Goal: Find specific page/section: Locate a particular part of the current website

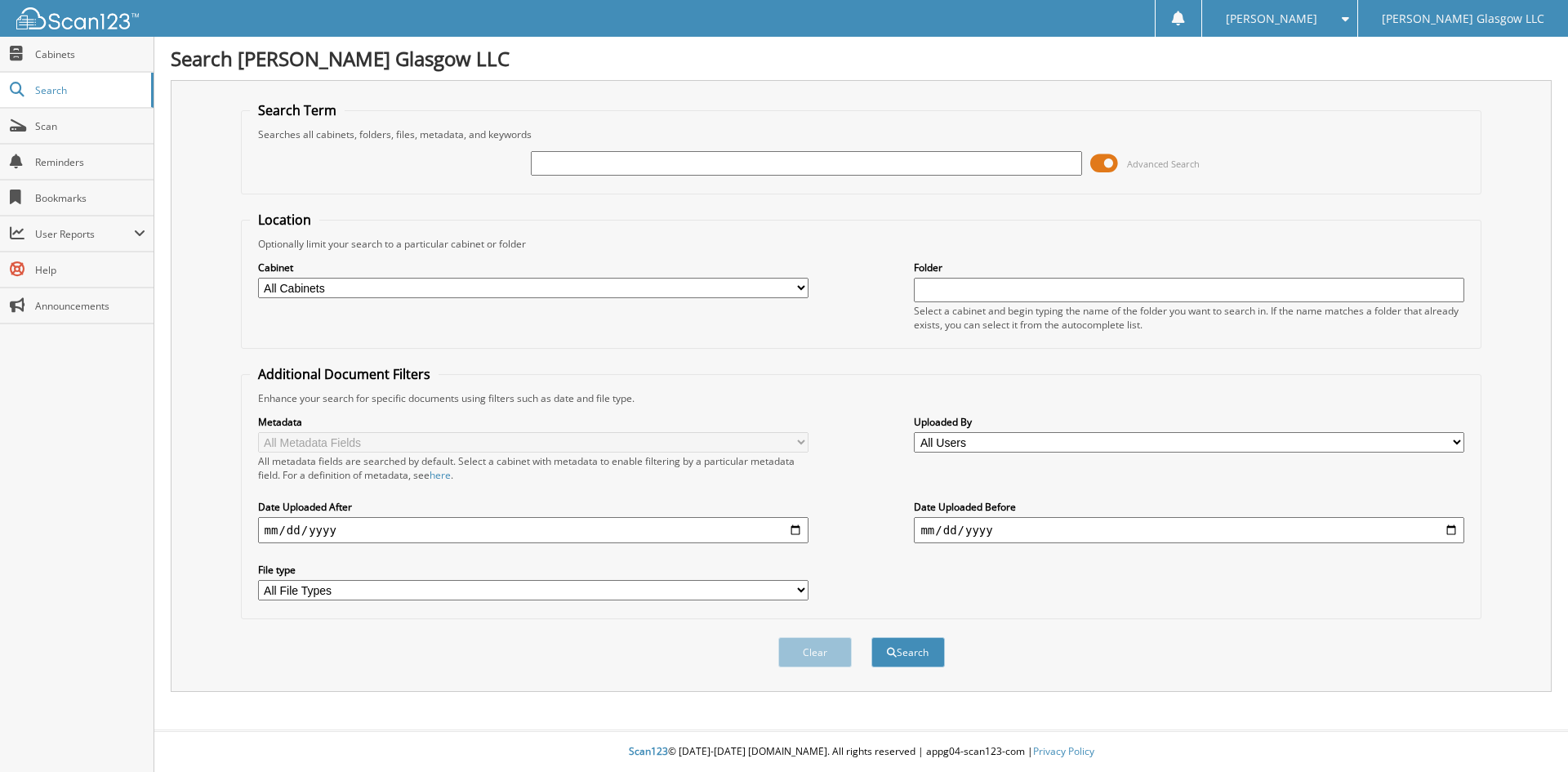
click at [1021, 162] on input "text" at bounding box center [806, 163] width 551 height 25
type input "6092580"
drag, startPoint x: 1115, startPoint y: 160, endPoint x: 1084, endPoint y: 193, distance: 45.3
click at [1115, 161] on span at bounding box center [1104, 163] width 28 height 25
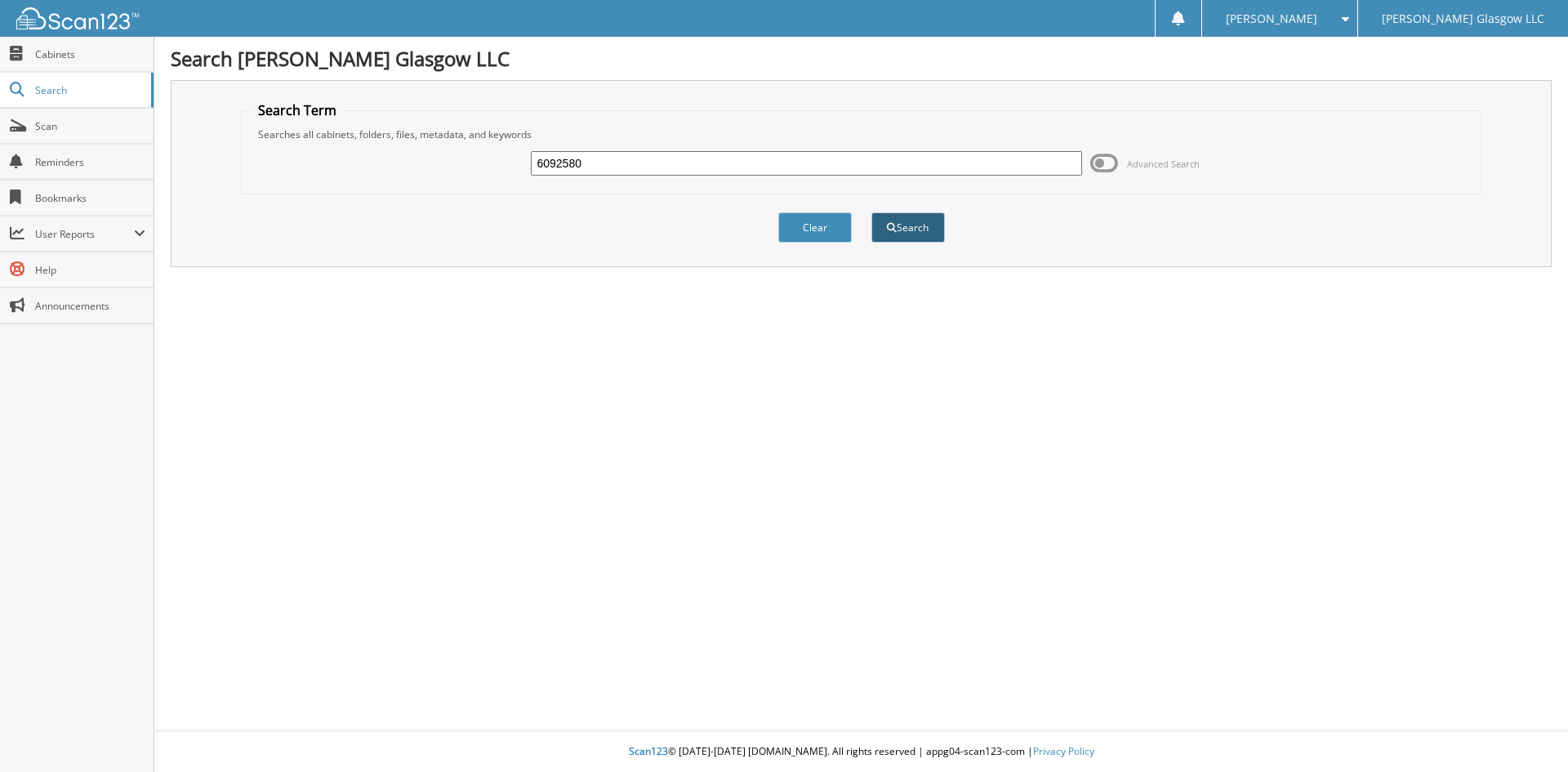
click at [940, 227] on button "Search" at bounding box center [908, 227] width 74 height 30
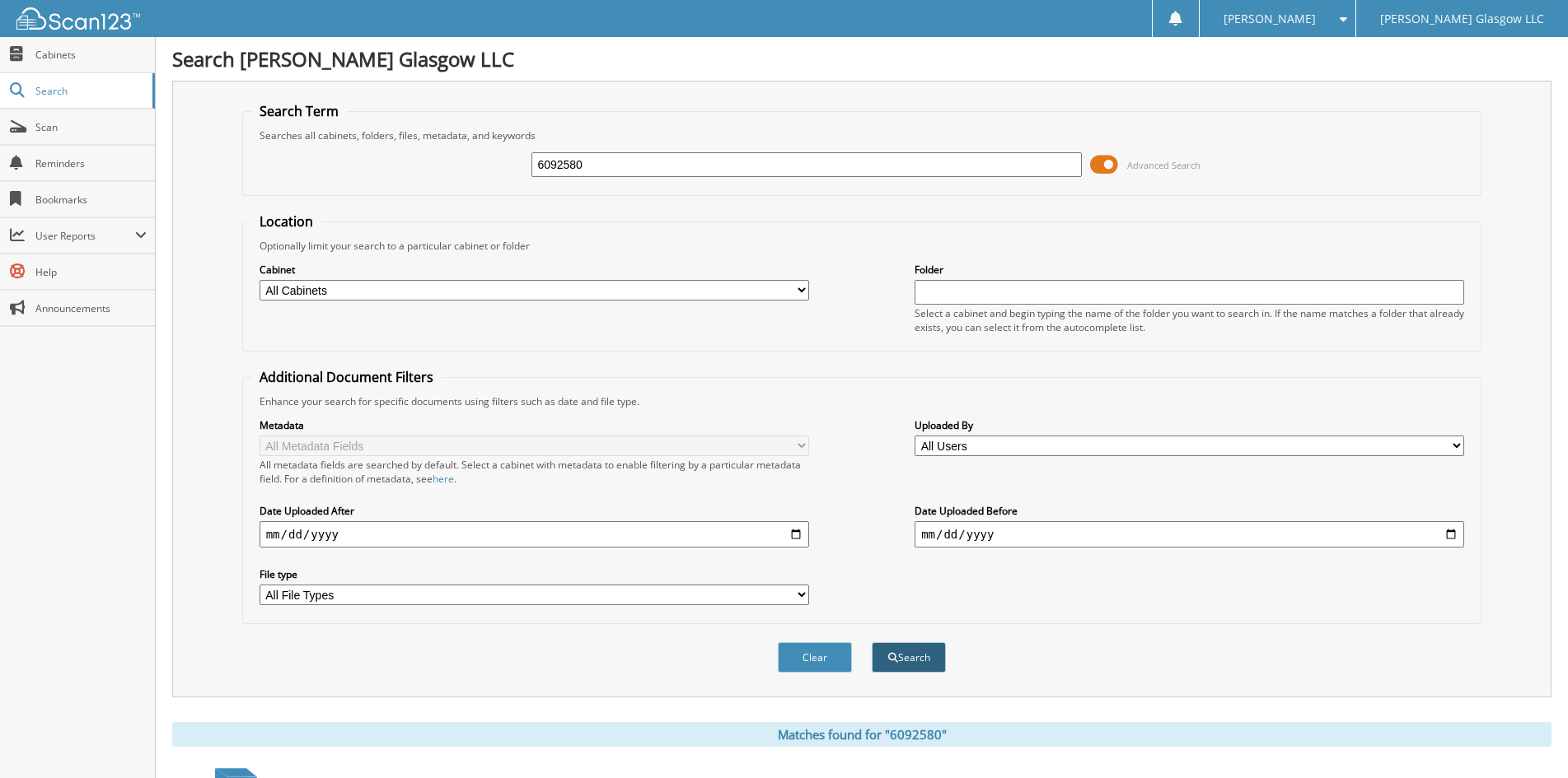
click at [905, 651] on button "Search" at bounding box center [908, 657] width 75 height 30
click at [900, 657] on button "Search" at bounding box center [908, 657] width 75 height 30
click at [1108, 163] on span at bounding box center [1104, 165] width 28 height 25
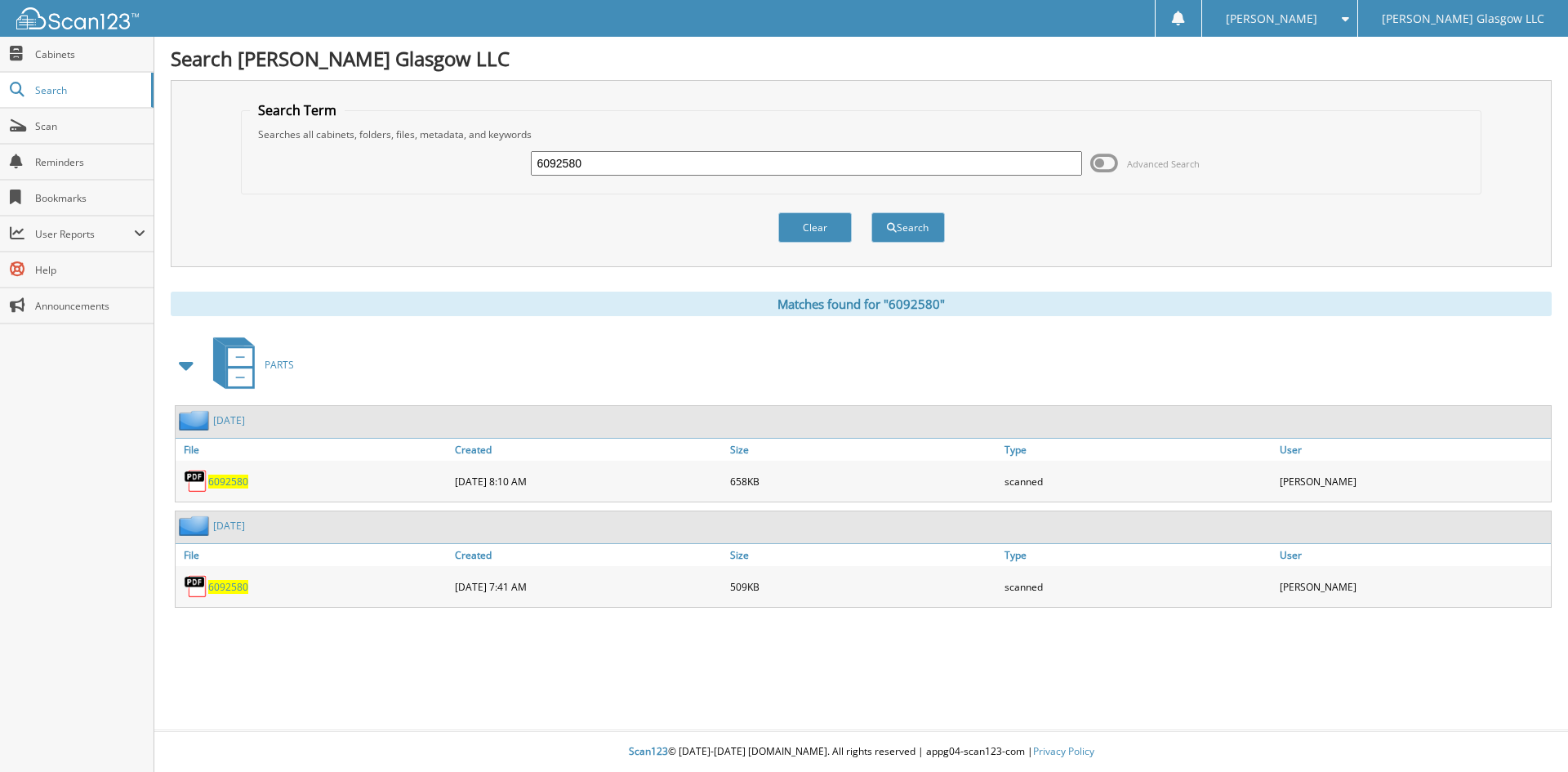
click at [227, 584] on span "6092580" at bounding box center [229, 587] width 40 height 13
click at [219, 475] on link "6092580" at bounding box center [229, 482] width 40 height 13
click at [815, 226] on button "Clear" at bounding box center [815, 227] width 74 height 30
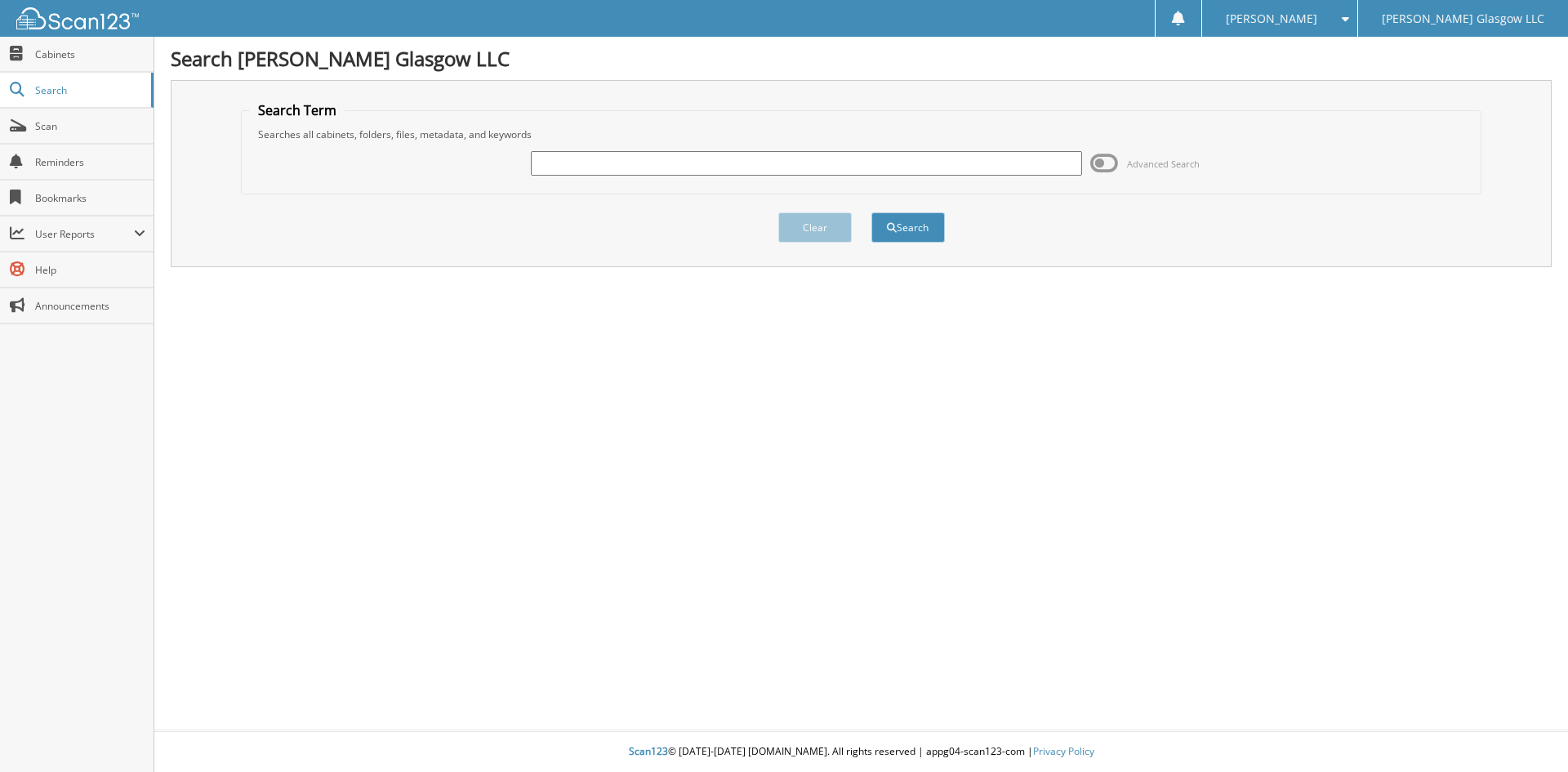
click at [650, 162] on input "text" at bounding box center [806, 163] width 551 height 25
type input "8016217"
click at [871, 212] on button "Search" at bounding box center [908, 227] width 74 height 30
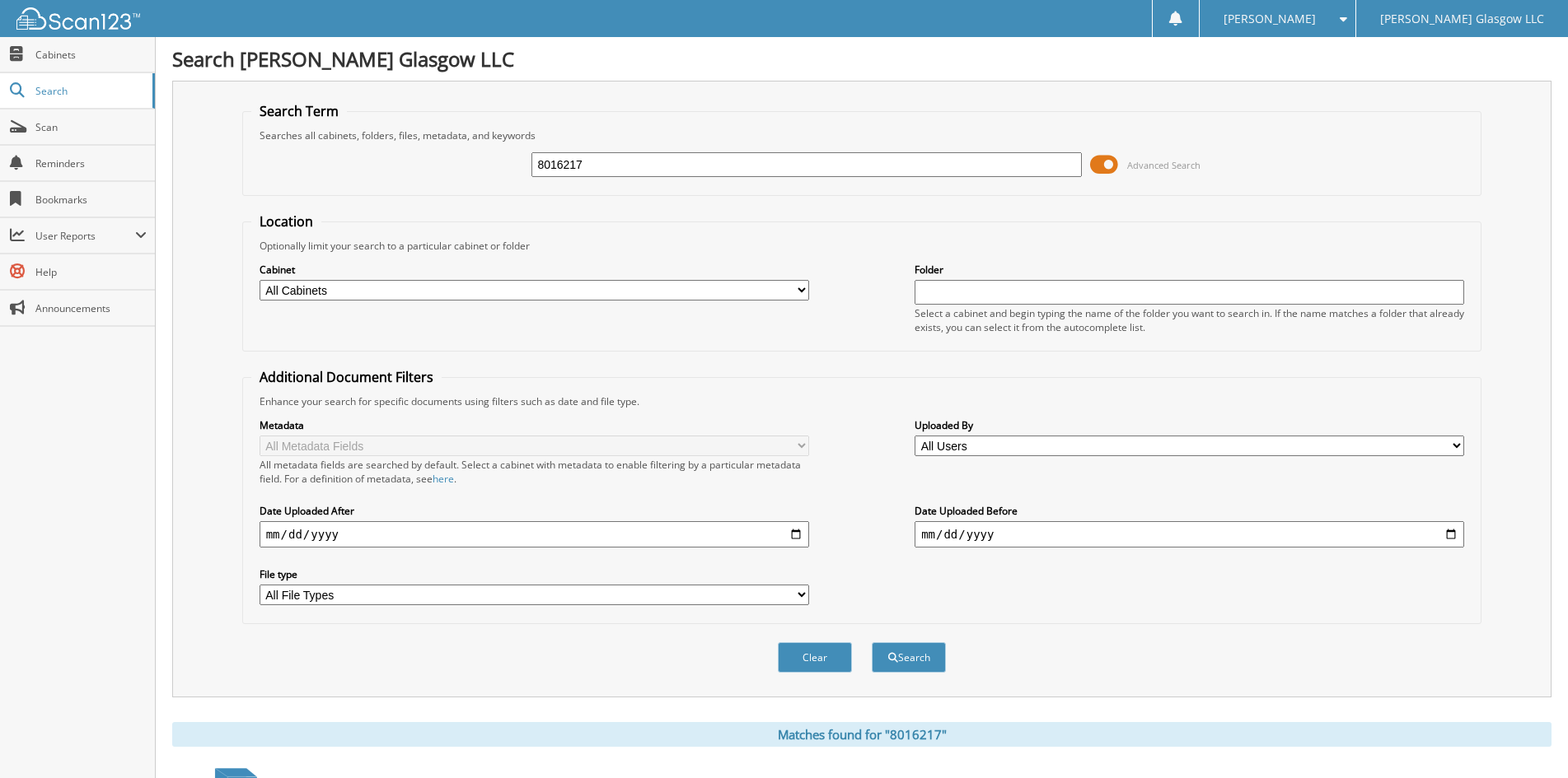
click at [1102, 161] on span at bounding box center [1104, 165] width 28 height 25
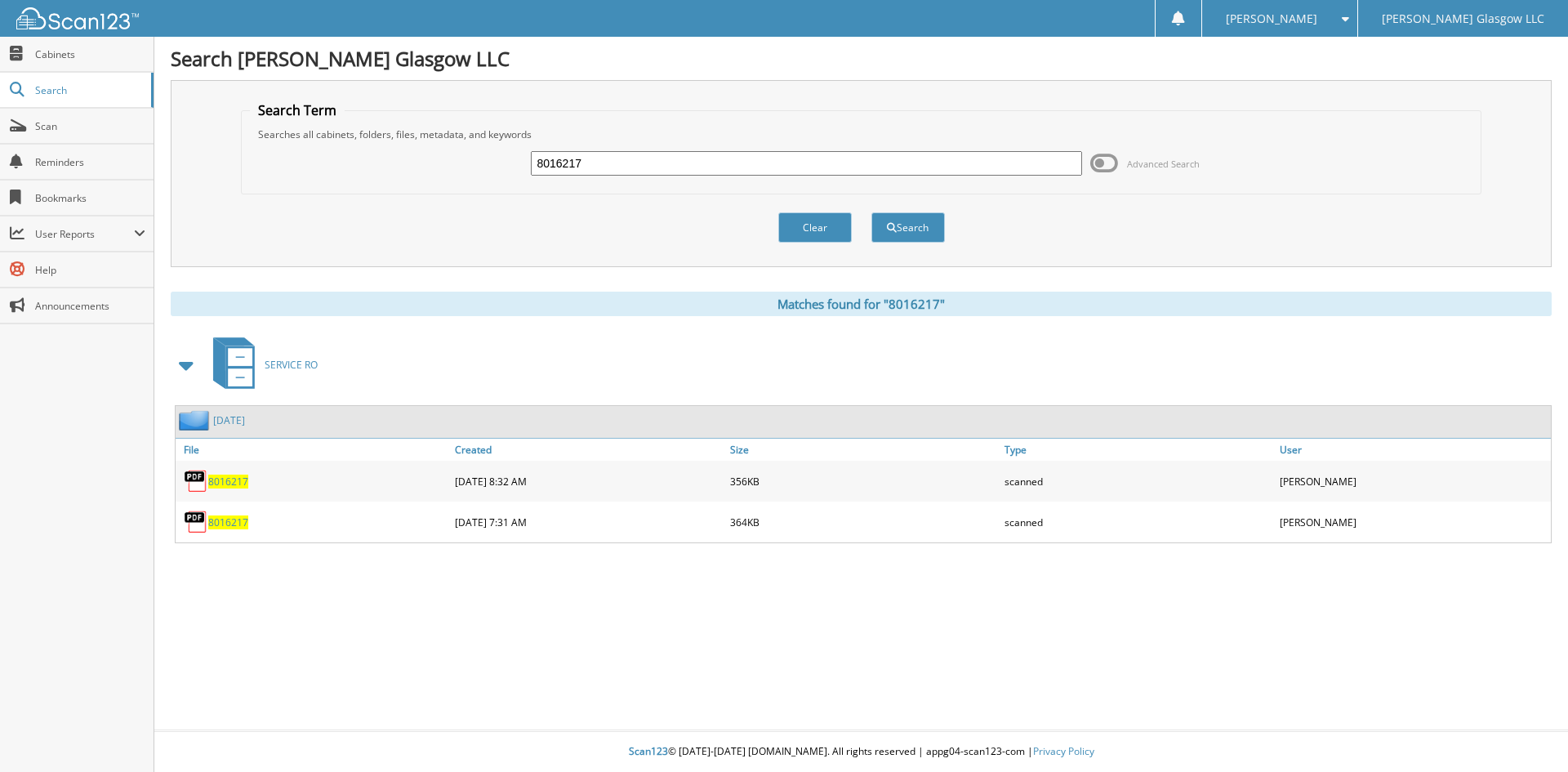
click at [227, 485] on span "8016217" at bounding box center [229, 482] width 40 height 13
click at [221, 524] on span "8016217" at bounding box center [229, 522] width 40 height 13
click at [820, 217] on button "Clear" at bounding box center [815, 227] width 74 height 30
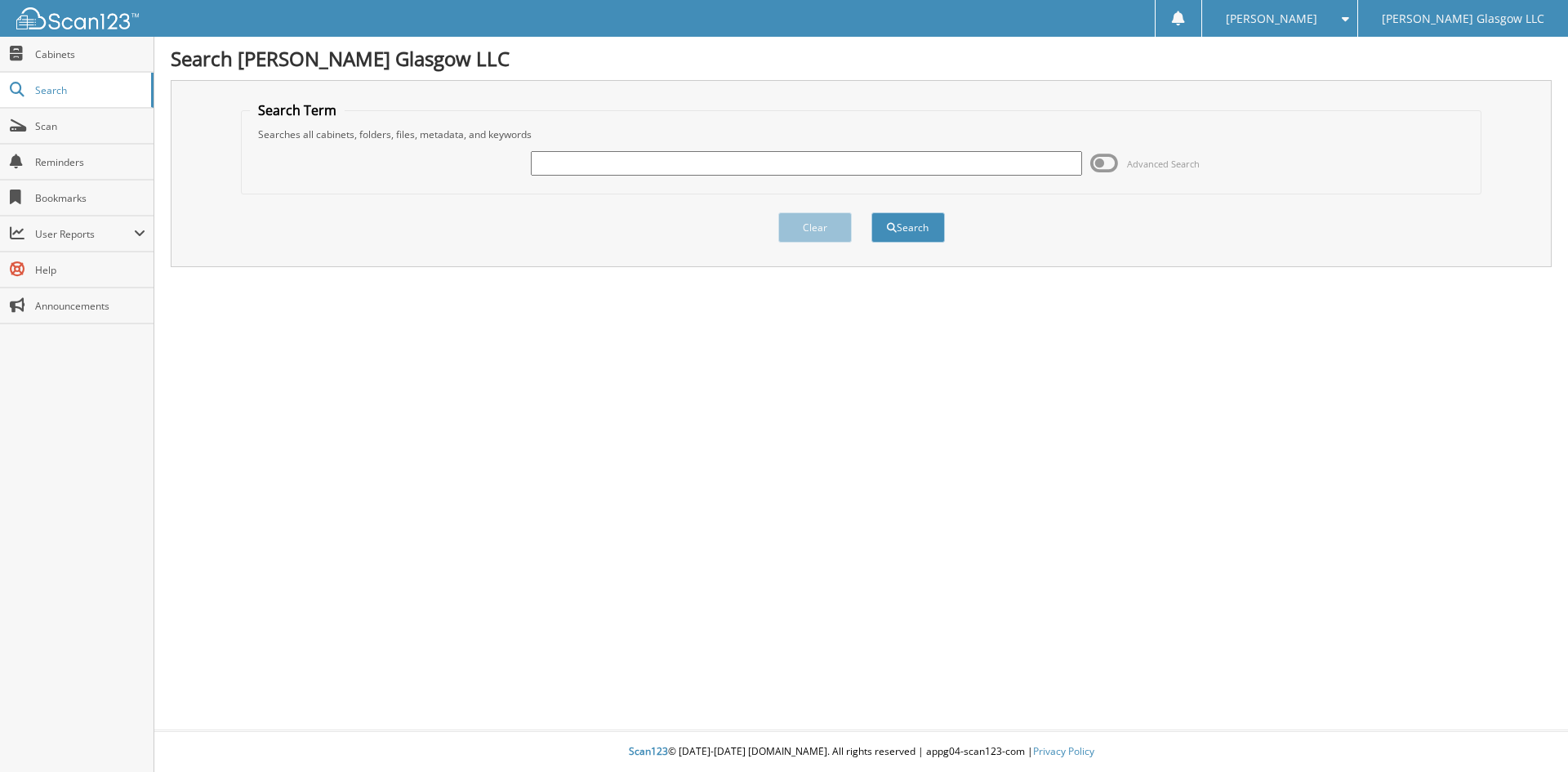
click at [821, 166] on input "text" at bounding box center [806, 163] width 551 height 25
type input "6094457"
click at [824, 232] on button "Clear" at bounding box center [815, 227] width 74 height 30
click at [672, 162] on input "text" at bounding box center [806, 163] width 551 height 25
type input "6094457"
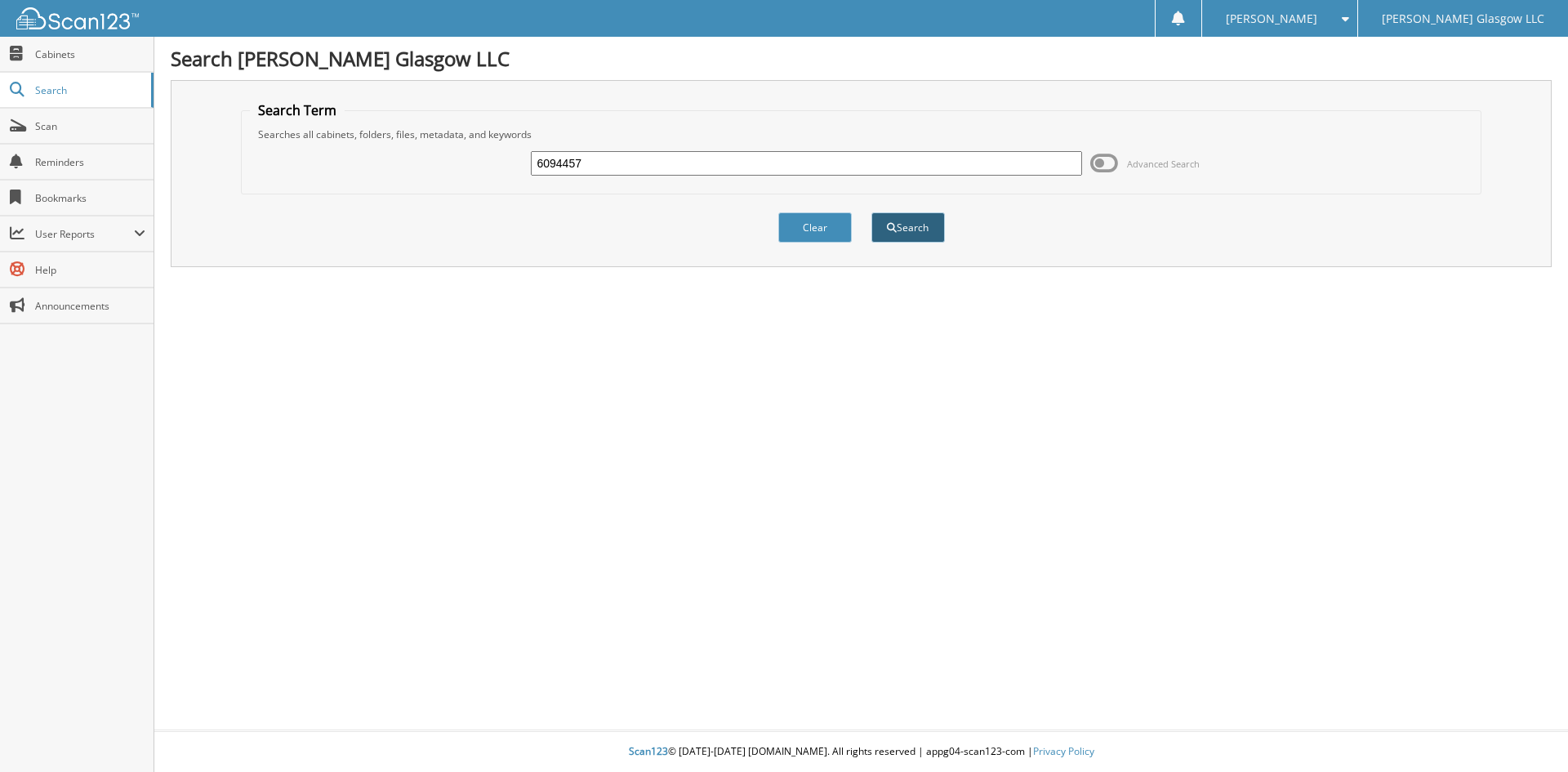
click at [920, 217] on button "Search" at bounding box center [908, 227] width 74 height 30
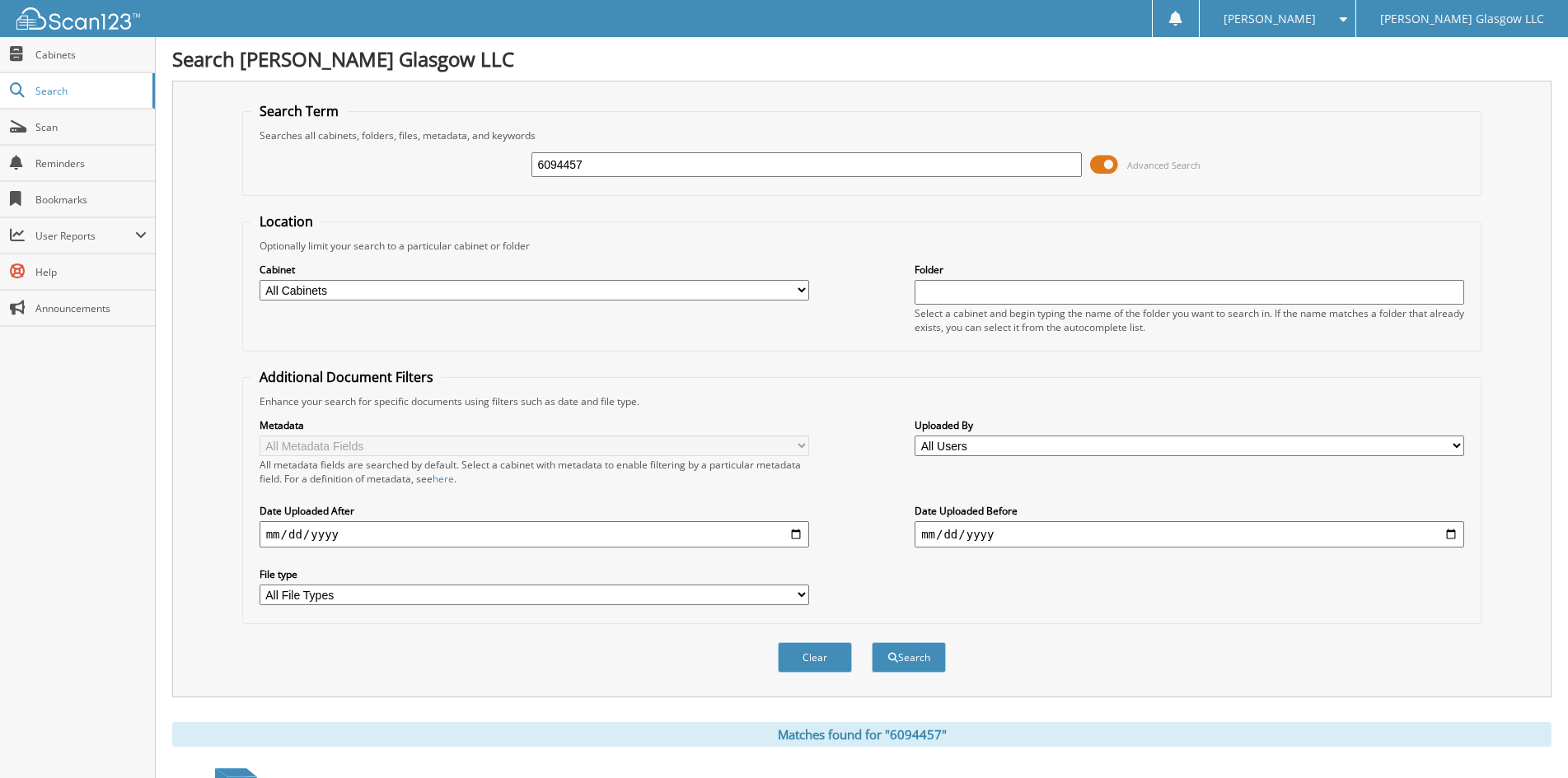
click at [1112, 162] on span at bounding box center [1104, 165] width 28 height 25
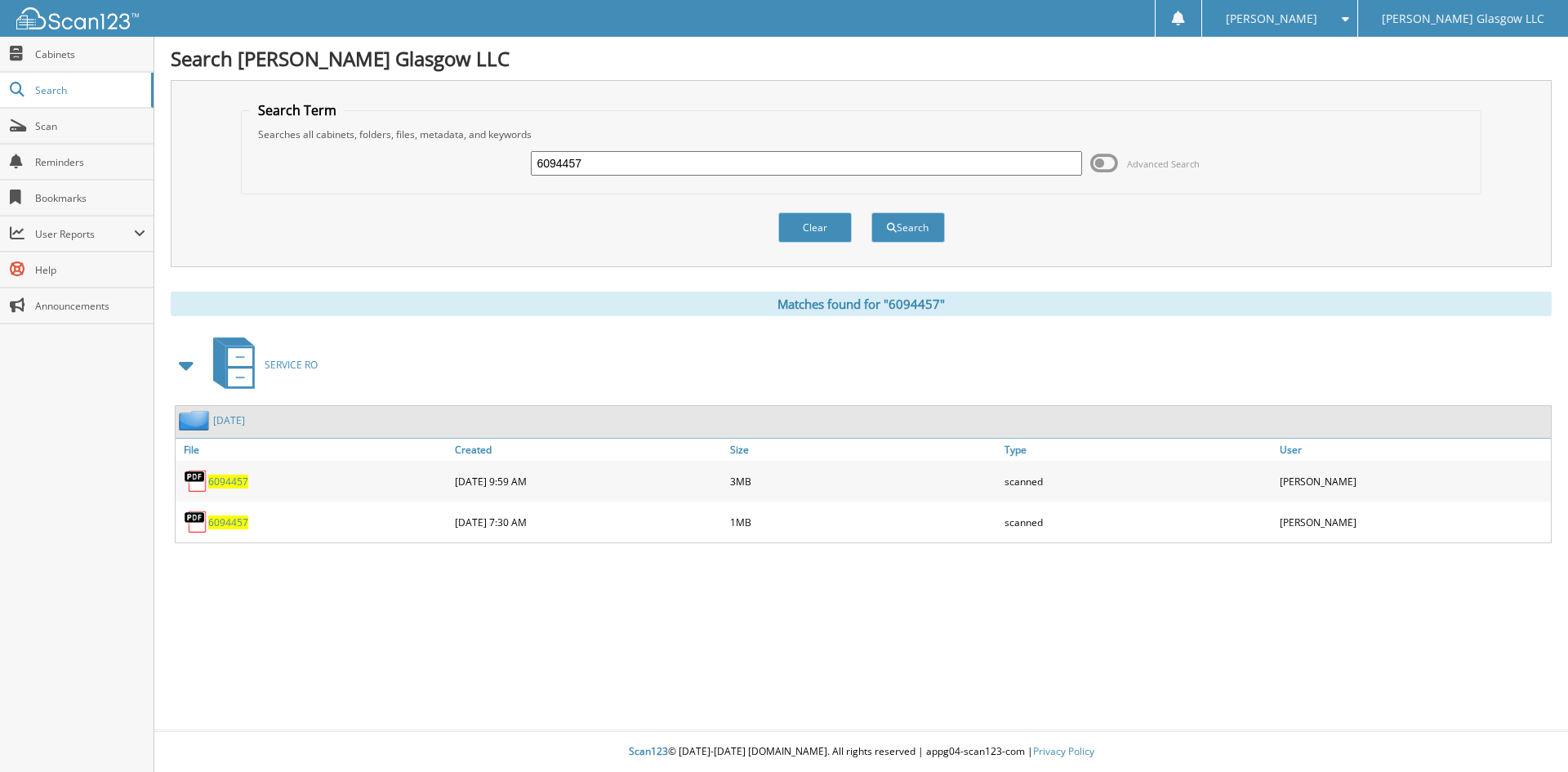
click at [235, 526] on span "6094457" at bounding box center [229, 522] width 40 height 13
click at [233, 479] on span "6094457" at bounding box center [229, 482] width 40 height 13
click at [822, 229] on button "Clear" at bounding box center [815, 227] width 74 height 30
